Goal: Task Accomplishment & Management: Complete application form

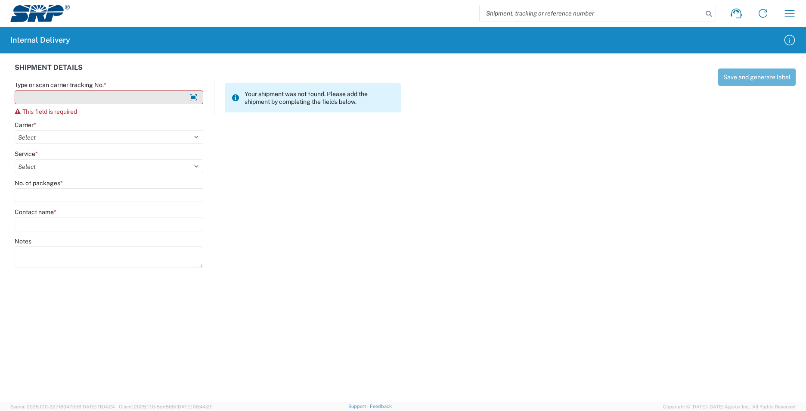
click at [68, 97] on input "Type or scan carrier tracking No. *" at bounding box center [109, 97] width 189 height 14
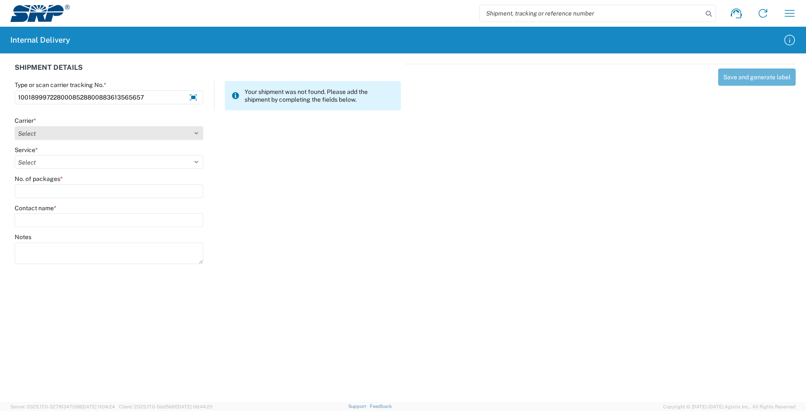
type input "1001899972280008528800883613565657"
click at [53, 133] on select "Select AcctPay Amazon Logistics ATI Trucking BC Dimerco Logistics Empire Southw…" at bounding box center [109, 133] width 189 height 14
select select "5"
click at [15, 126] on select "Select AcctPay Amazon Logistics ATI Trucking BC Dimerco Logistics Empire Southw…" at bounding box center [109, 133] width 189 height 14
type input "1001899972710008528800883613565657"
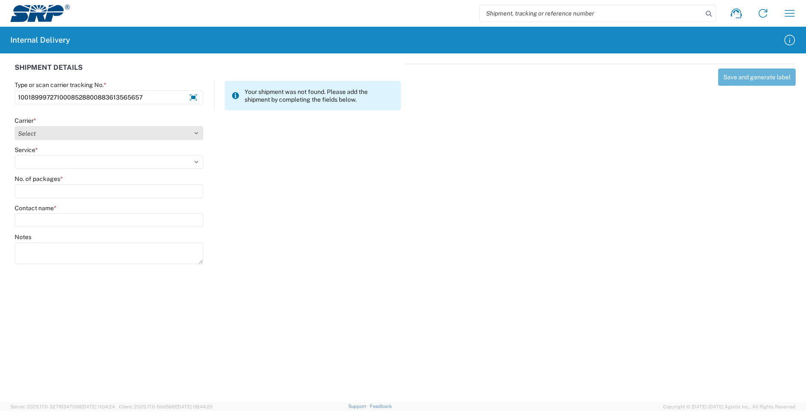
click at [50, 133] on select "Select AcctPay Amazon Logistics ATI Trucking BC Dimerco Logistics Empire Southw…" at bounding box center [109, 133] width 189 height 14
select select "5"
click at [15, 126] on select "Select AcctPay Amazon Logistics ATI Trucking BC Dimerco Logistics Empire Southw…" at bounding box center [109, 133] width 189 height 14
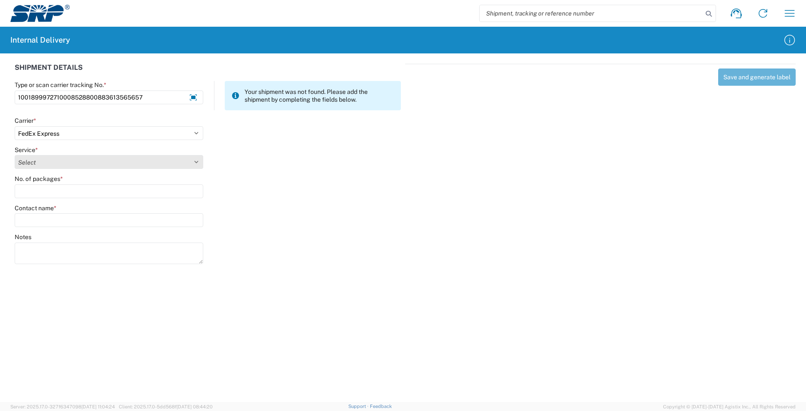
click at [52, 161] on select "Select 1Day Freight 2Day 2Day AM 2Day AM One Rate 2Day Freight 2Day One Rate 3 …" at bounding box center [109, 162] width 189 height 14
select select "8"
click at [61, 164] on select "Select 1Day Freight 2Day 2Day AM 2Day AM One Rate 2Day Freight 2Day One Rate 3 …" at bounding box center [109, 162] width 189 height 14
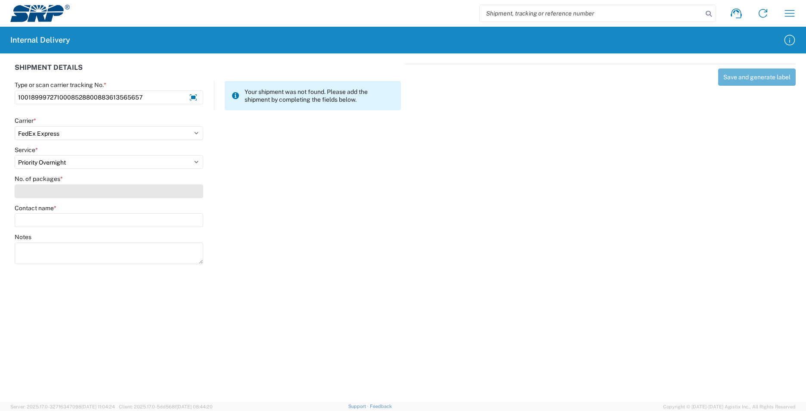
click at [49, 190] on input "No. of packages *" at bounding box center [109, 191] width 189 height 14
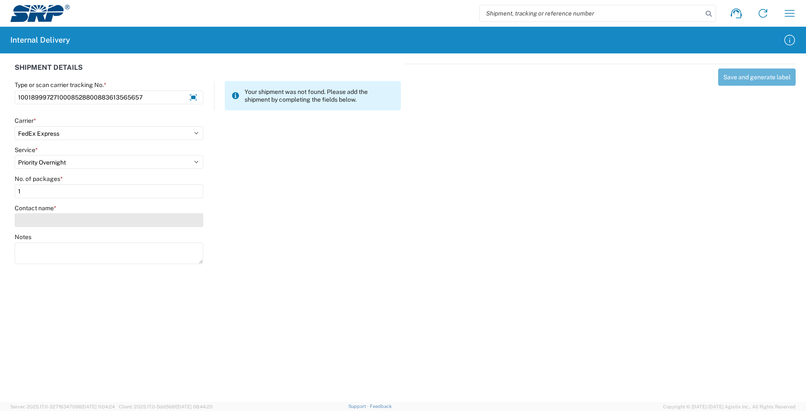
type input "1"
click at [46, 226] on input "Contact name *" at bounding box center [109, 220] width 189 height 14
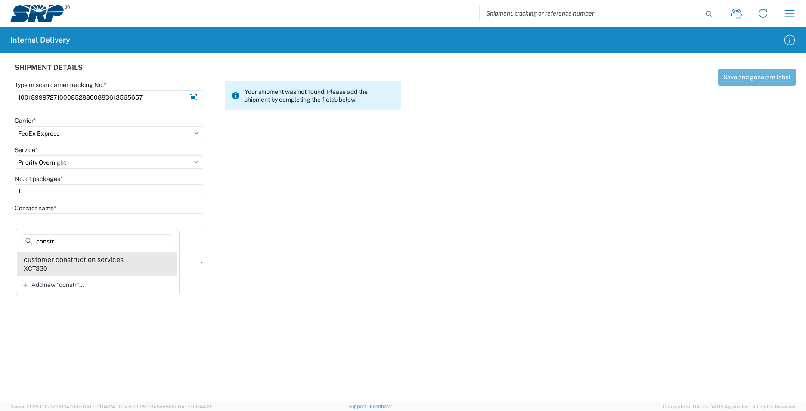
type input "constr"
click at [74, 266] on agx-address-suggestion-item "customer construction services XCT330" at bounding box center [97, 263] width 161 height 24
type input "customer construction services"
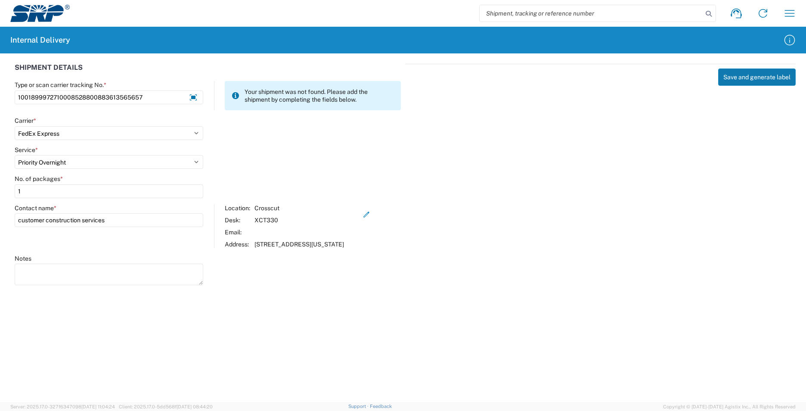
click at [753, 78] on button "Save and generate label" at bounding box center [757, 76] width 78 height 17
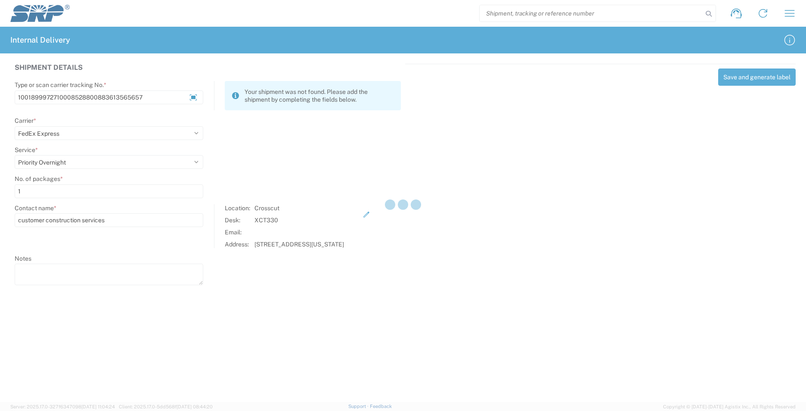
select select
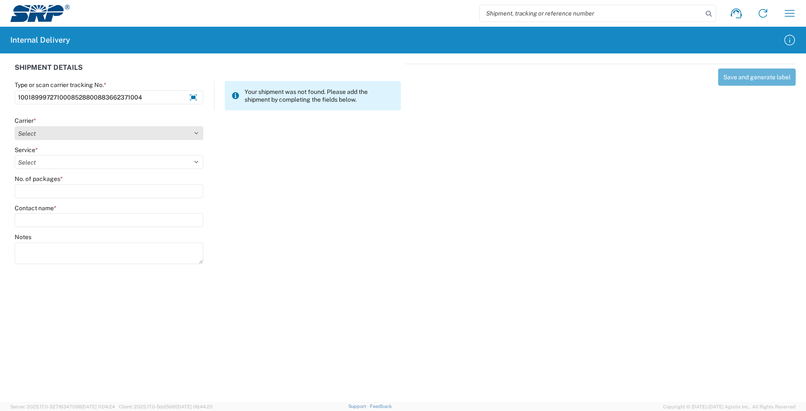
type input "1001899972710008528800883662371004"
click at [42, 135] on select "Select AcctPay Amazon Logistics ATI Trucking BC Dimerco Logistics Empire Southw…" at bounding box center [109, 133] width 189 height 14
select select "5"
click at [15, 126] on select "Select AcctPay Amazon Logistics ATI Trucking BC Dimerco Logistics Empire Southw…" at bounding box center [109, 133] width 189 height 14
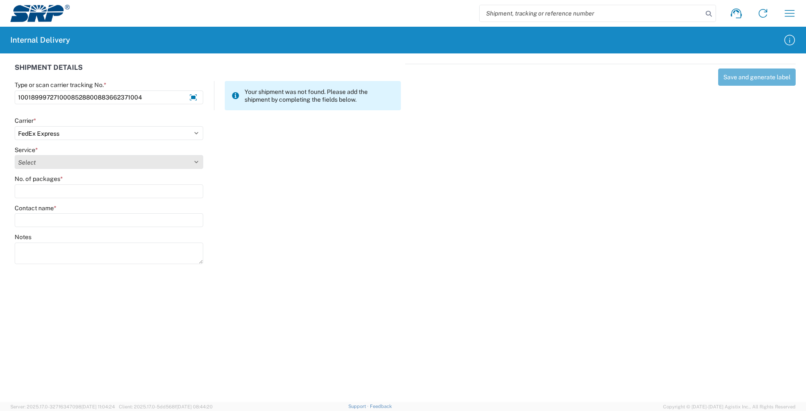
click at [55, 164] on select "Select 1Day Freight 2Day 2Day AM 2Day AM One Rate 2Day Freight 2Day One Rate 3 …" at bounding box center [109, 162] width 189 height 14
select select "8"
click at [55, 164] on select "Select 1Day Freight 2Day 2Day AM 2Day AM One Rate 2Day Freight 2Day One Rate 3 …" at bounding box center [109, 162] width 189 height 14
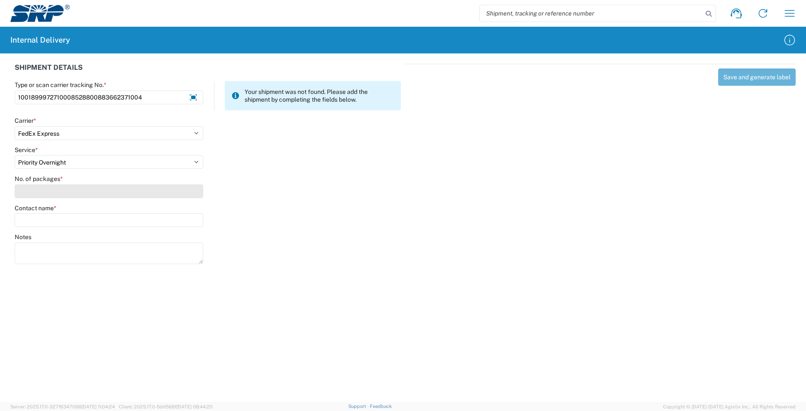
click at [47, 188] on input "No. of packages *" at bounding box center [109, 191] width 189 height 14
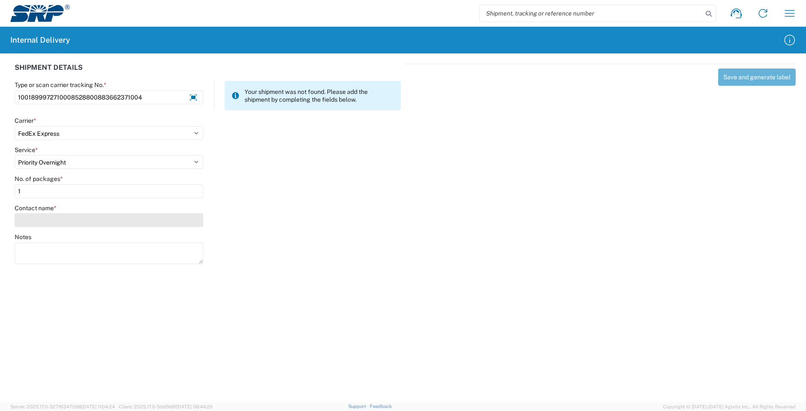
type input "1"
click at [51, 219] on input "Contact name *" at bounding box center [109, 220] width 189 height 14
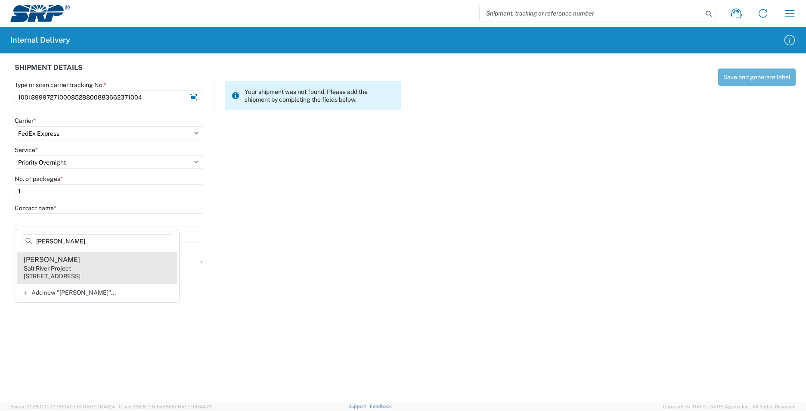
type input "soliz"
click at [74, 276] on div "1500 N Mill Ave, PAB10W, Tempe, AZ, 85281, US" at bounding box center [52, 276] width 57 height 8
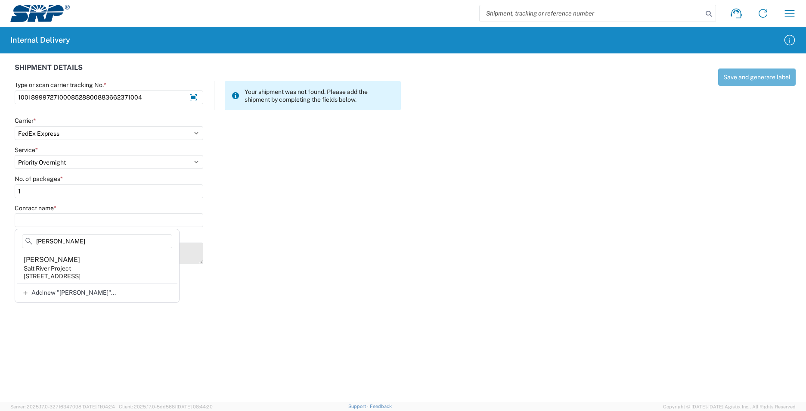
type input "Henry Soliz"
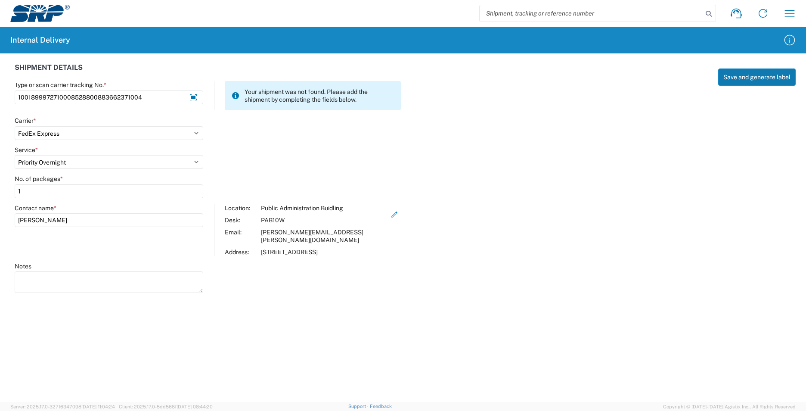
drag, startPoint x: 762, startPoint y: 75, endPoint x: 756, endPoint y: 75, distance: 6.0
click at [756, 75] on button "Save and generate label" at bounding box center [757, 76] width 78 height 17
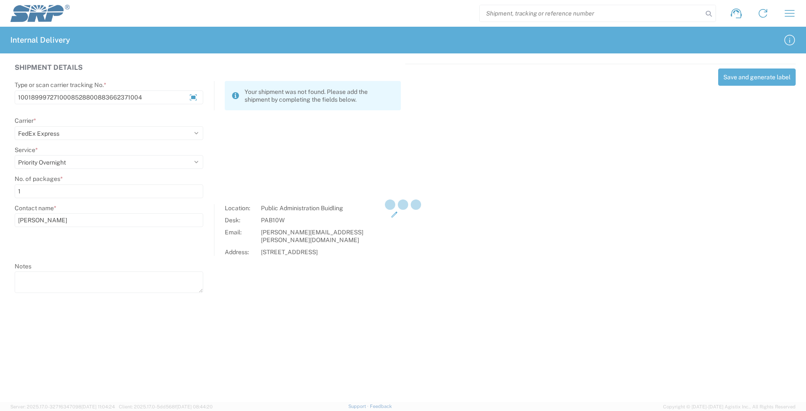
select select
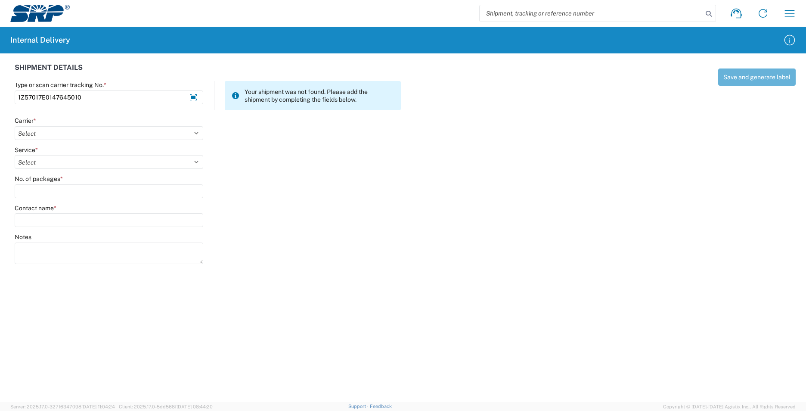
type input "1Z57017E0147645010"
click at [32, 139] on select "Select AcctPay Amazon Logistics ATI Trucking BC Dimerco Logistics Empire Southw…" at bounding box center [109, 133] width 189 height 14
select select "12"
click at [15, 126] on select "Select AcctPay Amazon Logistics ATI Trucking BC Dimerco Logistics Empire Southw…" at bounding box center [109, 133] width 189 height 14
click at [33, 167] on select "Select 2nd Day Air 2nd Day Air A.M. 3 Day Select Basic BOUND PRINTED MATTER, UP…" at bounding box center [109, 162] width 189 height 14
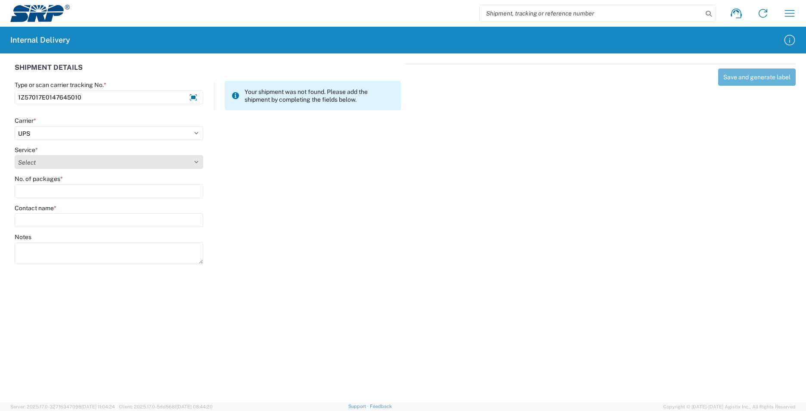
select select "41"
click at [42, 164] on select "Select 2nd Day Air 2nd Day Air A.M. 3 Day Select Basic BOUND PRINTED MATTER, UP…" at bounding box center [109, 162] width 189 height 14
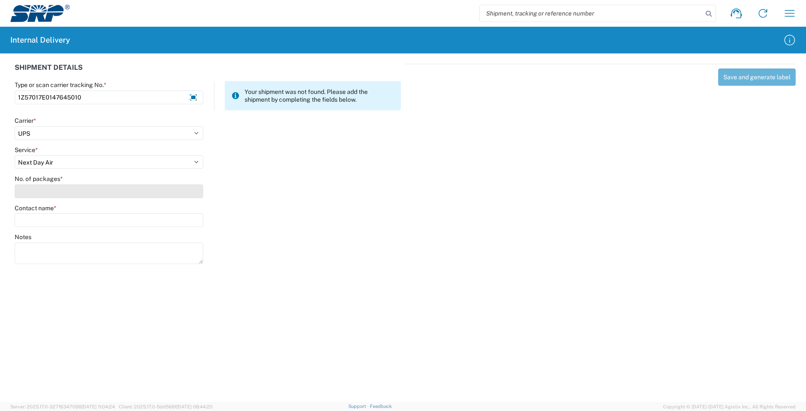
click at [34, 185] on input "No. of packages *" at bounding box center [109, 191] width 189 height 14
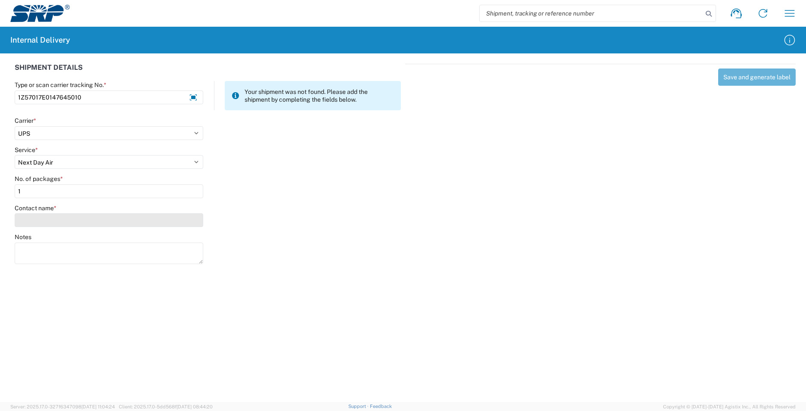
type input "1"
click at [35, 220] on input "Contact name *" at bounding box center [109, 220] width 189 height 14
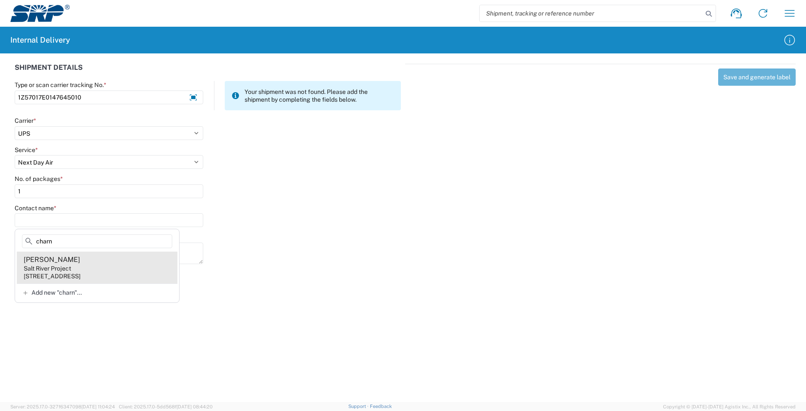
type input "charn"
click at [88, 262] on agx-address-suggestion-item "Charnell Hall Salt River Project 1 E Continental Dr, PER201, Tempe, AZ, 85281, …" at bounding box center [97, 267] width 161 height 32
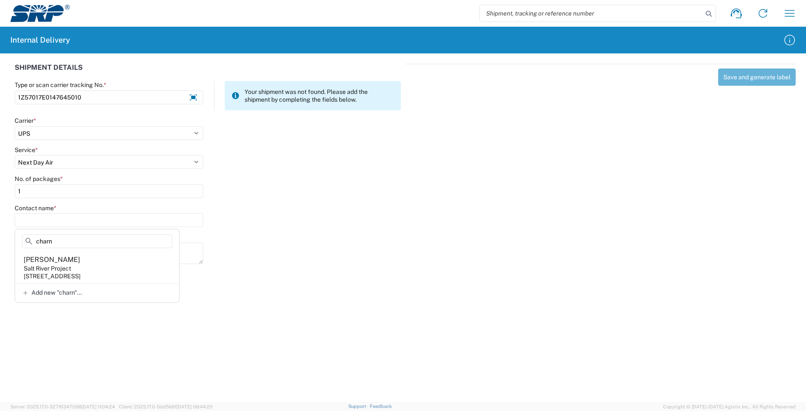
type input "Charnell Hall"
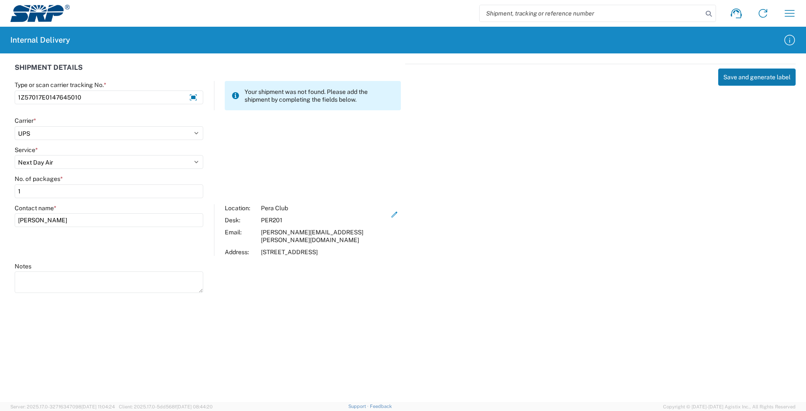
click at [743, 78] on button "Save and generate label" at bounding box center [757, 76] width 78 height 17
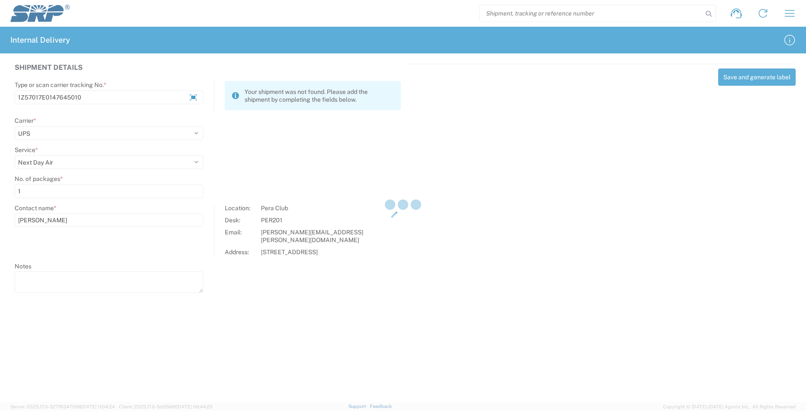
select select
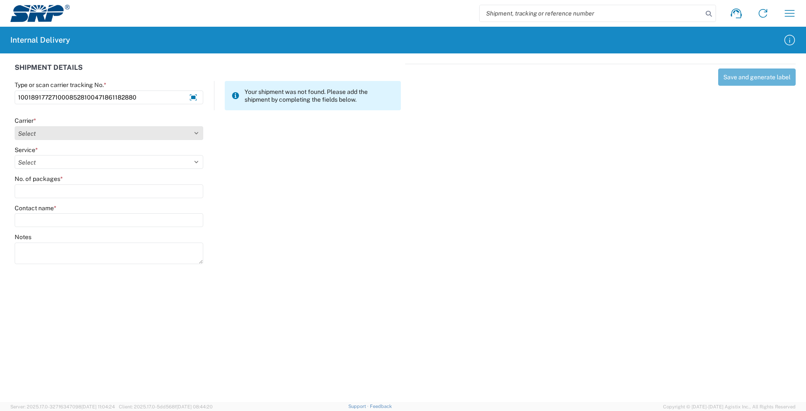
type input "1001891772710008528100471861182880"
click at [50, 133] on select "Select AcctPay Amazon Logistics ATI Trucking BC Dimerco Logistics Empire Southw…" at bounding box center [109, 133] width 189 height 14
select select "5"
click at [15, 126] on select "Select AcctPay Amazon Logistics ATI Trucking BC Dimerco Logistics Empire Southw…" at bounding box center [109, 133] width 189 height 14
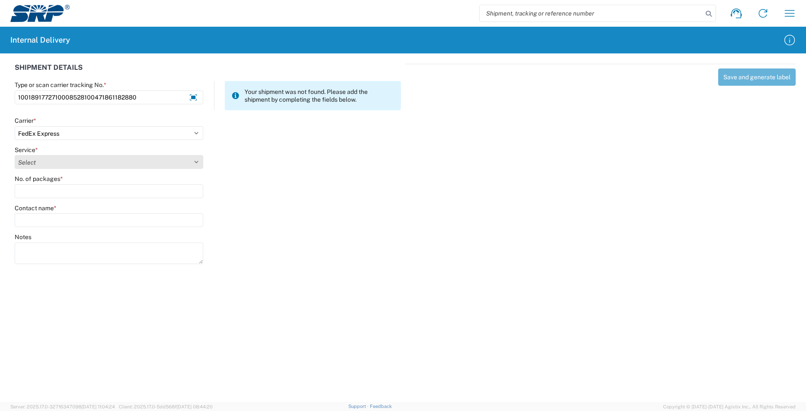
click at [27, 161] on select "Select" at bounding box center [109, 162] width 189 height 14
select select "8"
click at [28, 163] on select "Select 1Day Freight 2Day 2Day AM 2Day AM One Rate 2Day Freight 2Day One Rate 3 …" at bounding box center [109, 162] width 189 height 14
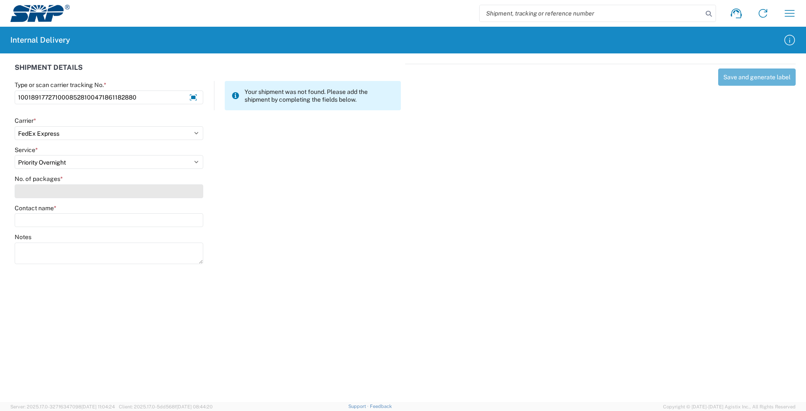
click at [35, 189] on input "No. of packages *" at bounding box center [109, 191] width 189 height 14
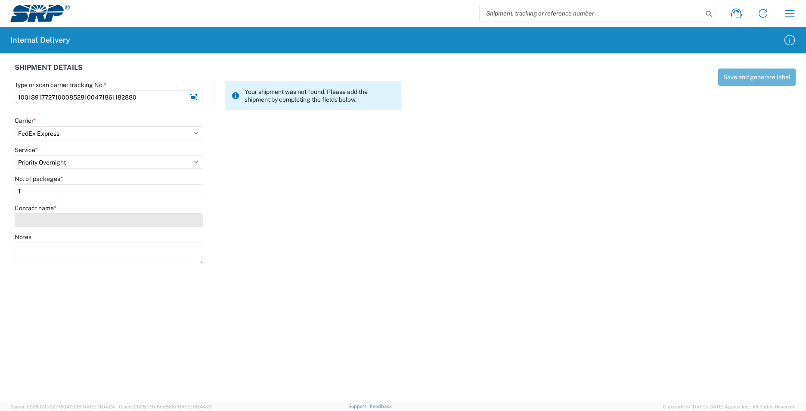
type input "1"
click at [37, 221] on input "Contact name *" at bounding box center [109, 220] width 189 height 14
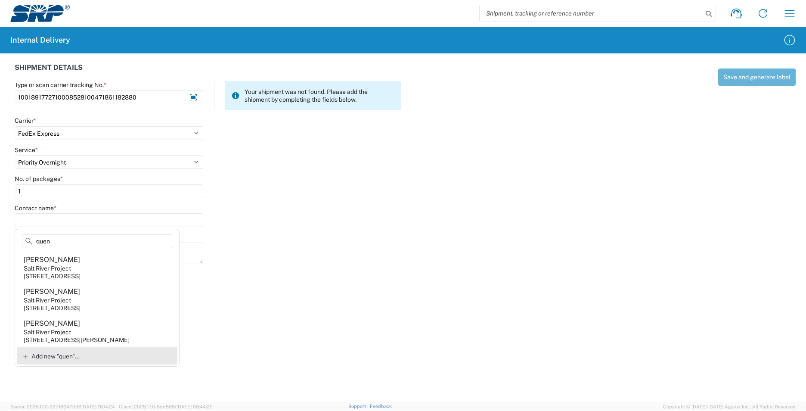
type input "quen"
click at [102, 260] on agx-address-suggestion-item "Quenten Cox Salt River Project 1500 N Mill Ave, PABTEC, Tempe, AZ, 85281, US" at bounding box center [97, 267] width 161 height 32
type input "Quenten Cox"
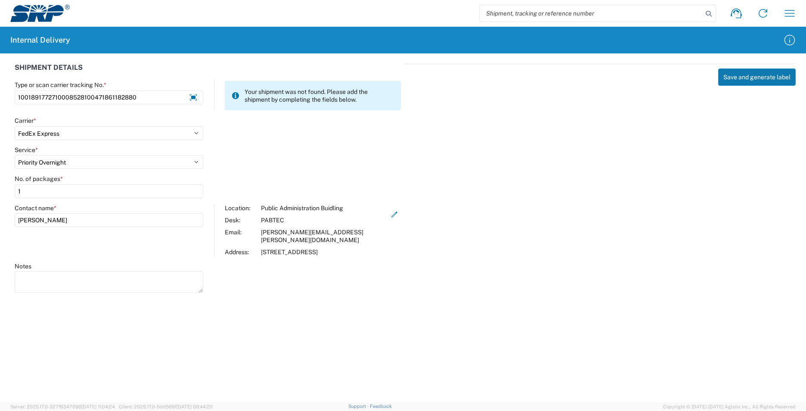
click at [747, 77] on button "Save and generate label" at bounding box center [757, 76] width 78 height 17
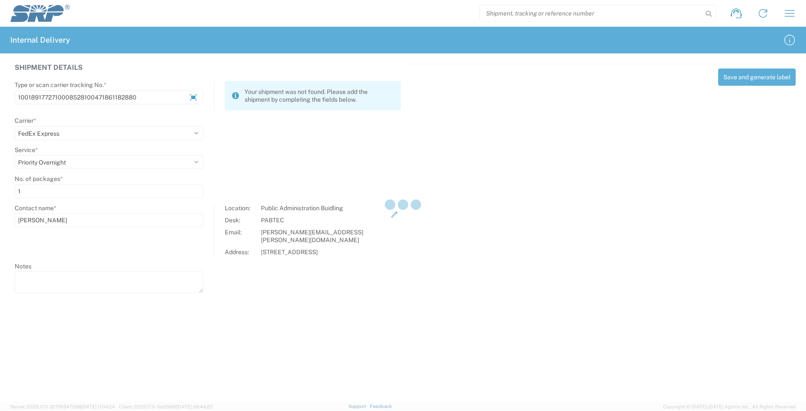
select select
